Goal: Task Accomplishment & Management: Use online tool/utility

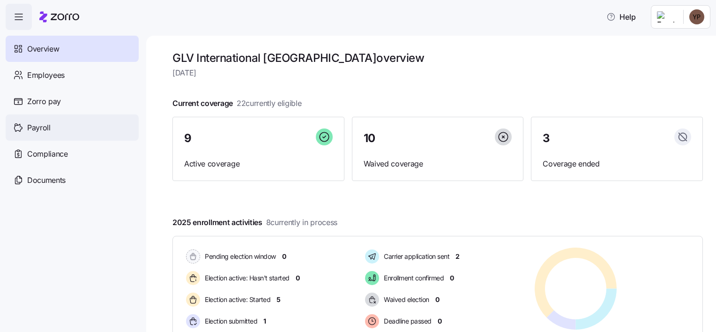
click at [39, 122] on span "Payroll" at bounding box center [38, 128] width 23 height 12
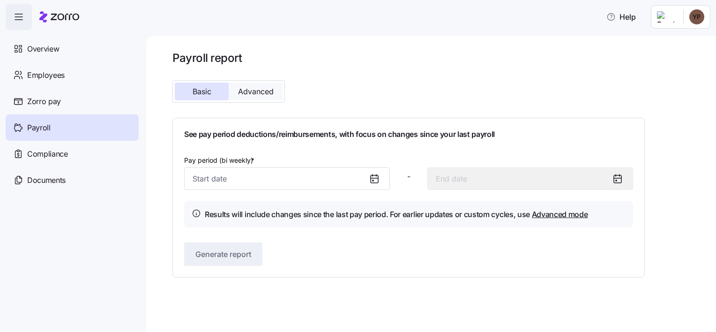
click at [263, 90] on span "Advanced" at bounding box center [256, 91] width 36 height 7
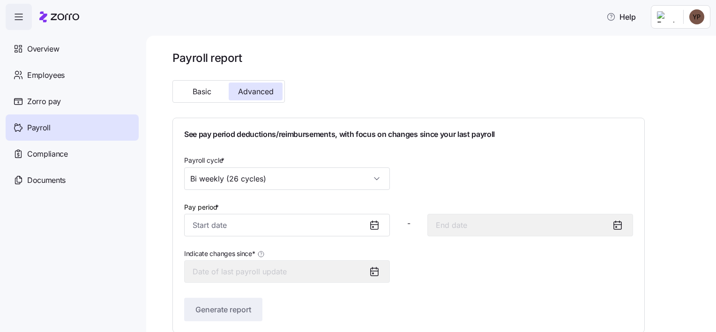
scroll to position [11, 0]
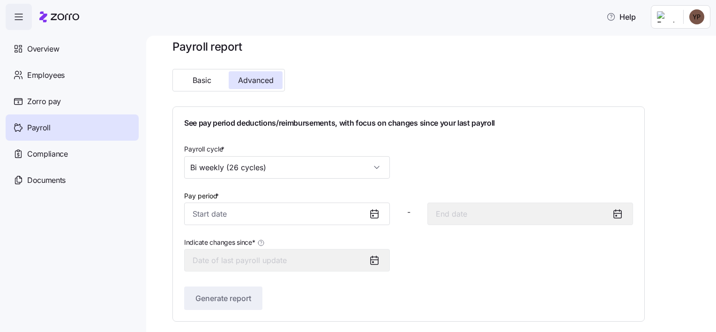
click at [373, 211] on icon at bounding box center [374, 213] width 11 height 11
click at [306, 212] on input "Pay period *" at bounding box center [287, 213] width 206 height 22
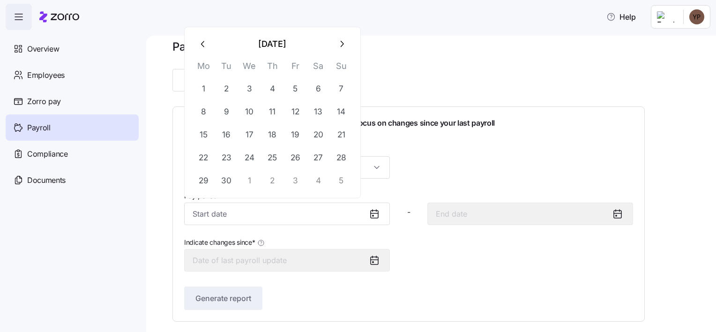
click at [206, 51] on button "button" at bounding box center [203, 44] width 22 height 22
click at [336, 158] on button "24" at bounding box center [341, 157] width 22 height 22
type input "[DATE]"
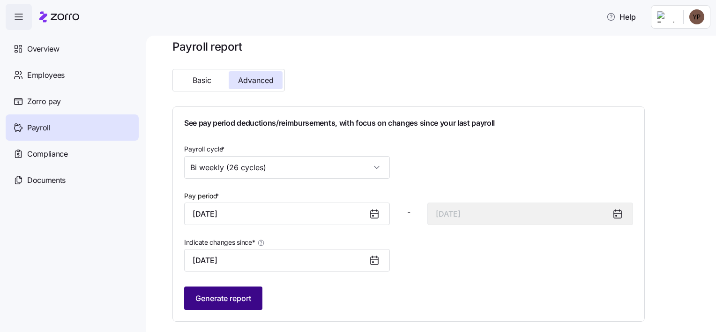
click at [231, 289] on button "Generate report" at bounding box center [223, 297] width 78 height 23
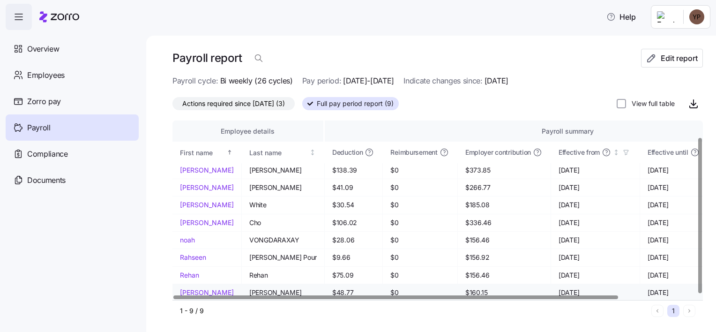
scroll to position [0, 0]
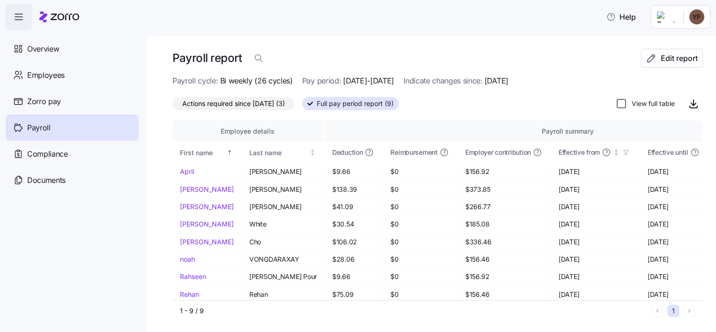
click at [617, 103] on input "View full table" at bounding box center [621, 103] width 9 height 9
checkbox input "true"
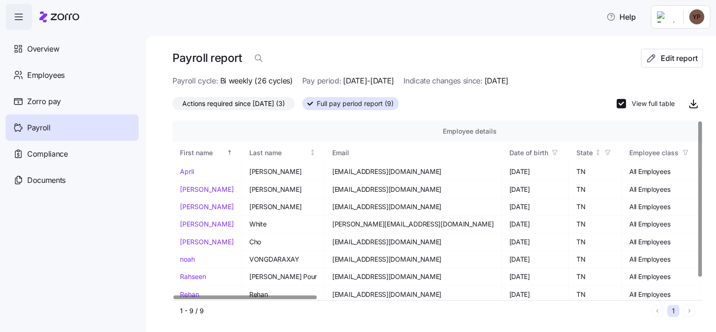
click at [238, 105] on span "Actions required since 08/24/2025 (3)" at bounding box center [233, 103] width 103 height 12
click at [172, 106] on input "Actions required since 08/24/2025 (3)" at bounding box center [172, 106] width 0 height 0
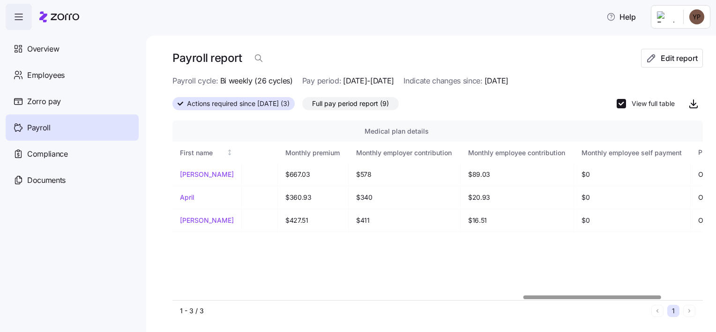
scroll to position [0, 1438]
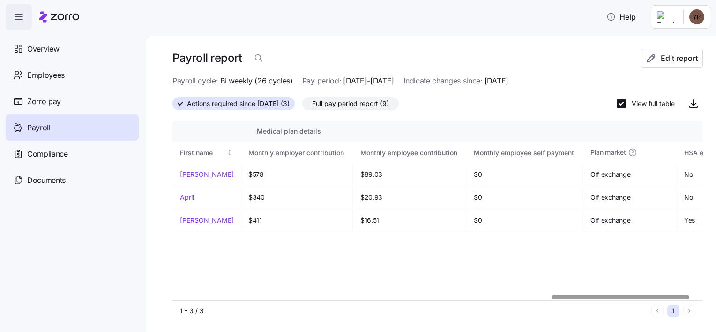
click at [663, 295] on div at bounding box center [621, 296] width 138 height 3
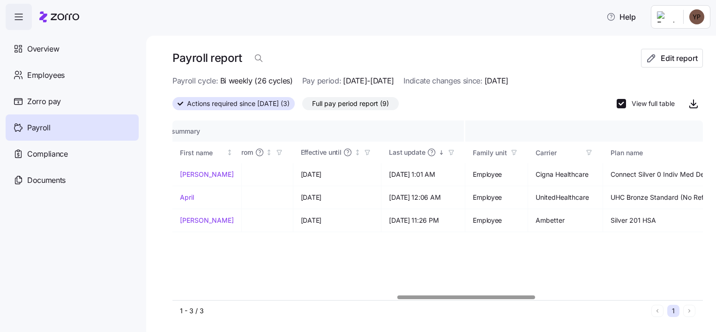
scroll to position [0, 800]
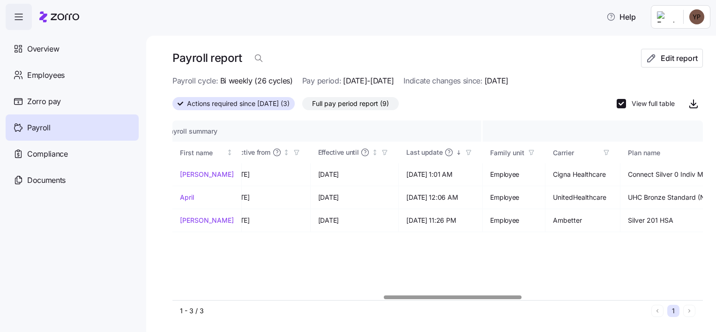
click at [434, 295] on div at bounding box center [453, 296] width 138 height 3
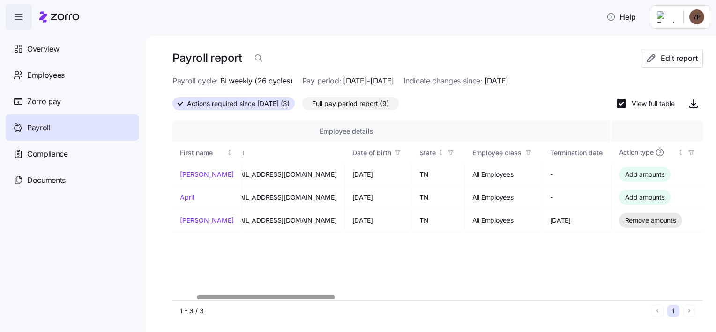
scroll to position [0, 0]
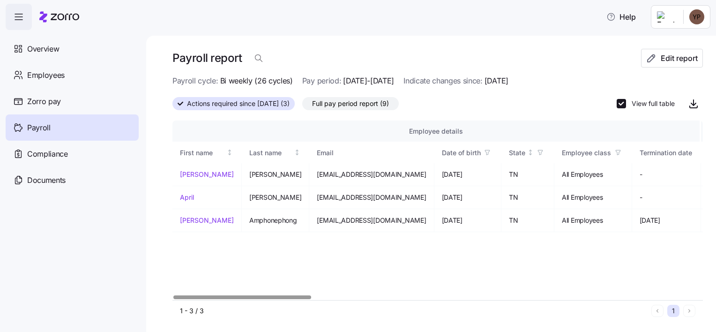
click at [242, 295] on div at bounding box center [242, 296] width 138 height 3
click at [354, 101] on span "Full pay period report (9)" at bounding box center [350, 103] width 77 height 12
click at [302, 106] on input "Full pay period report (9)" at bounding box center [302, 106] width 0 height 0
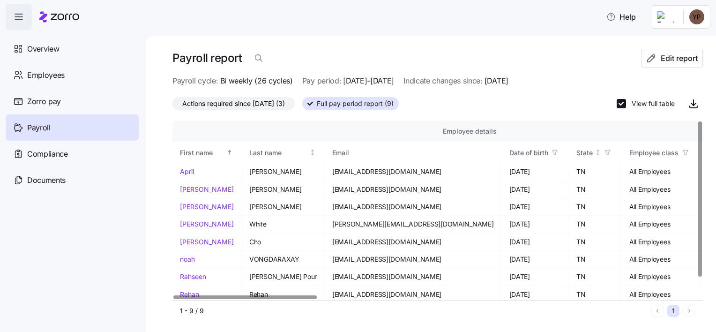
click at [266, 104] on span "Actions required since 08/24/2025 (3)" at bounding box center [233, 103] width 103 height 12
click at [172, 106] on input "Actions required since 08/24/2025 (3)" at bounding box center [172, 106] width 0 height 0
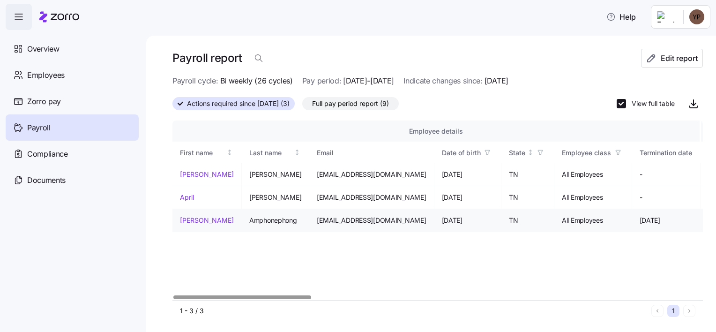
click at [197, 219] on link "Andrew" at bounding box center [207, 220] width 54 height 9
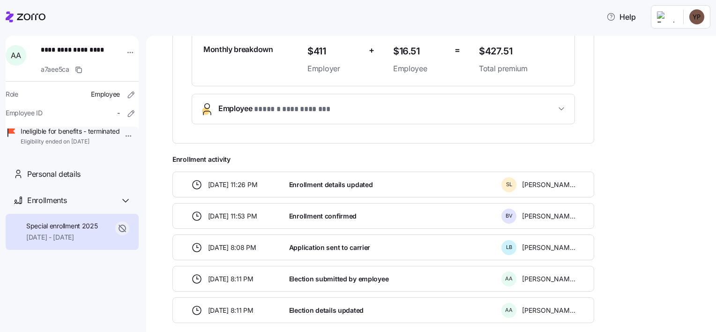
scroll to position [281, 0]
